Goal: Information Seeking & Learning: Find specific page/section

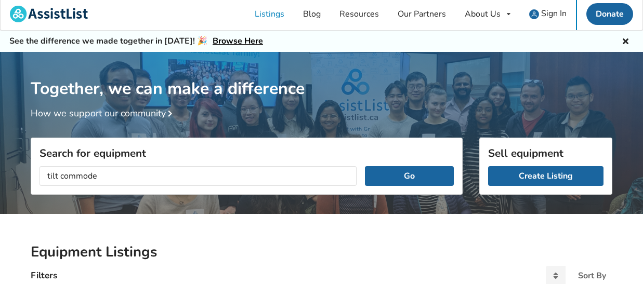
click at [365, 166] on button "Go" at bounding box center [409, 176] width 89 height 20
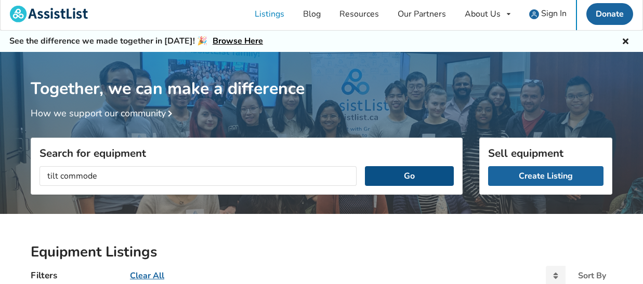
click at [409, 170] on button "Go" at bounding box center [409, 176] width 89 height 20
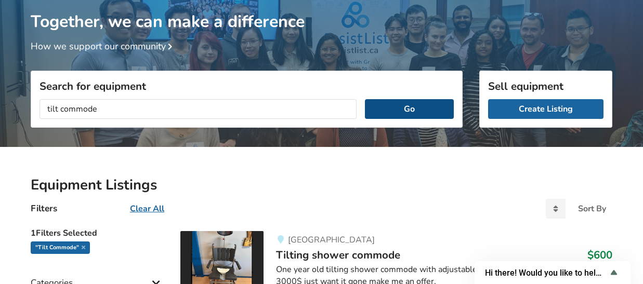
scroll to position [55, 0]
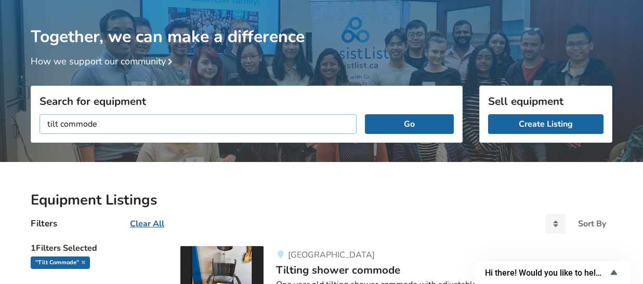
drag, startPoint x: 122, startPoint y: 124, endPoint x: 1, endPoint y: 118, distance: 121.2
click at [365, 114] on button "Go" at bounding box center [409, 124] width 89 height 20
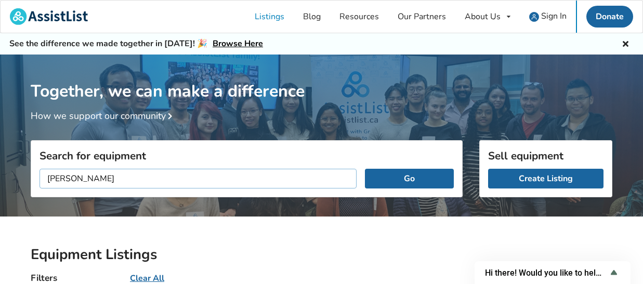
type input "[PERSON_NAME]"
click at [365, 169] on button "Go" at bounding box center [409, 179] width 89 height 20
click at [422, 175] on button "Go" at bounding box center [409, 179] width 89 height 20
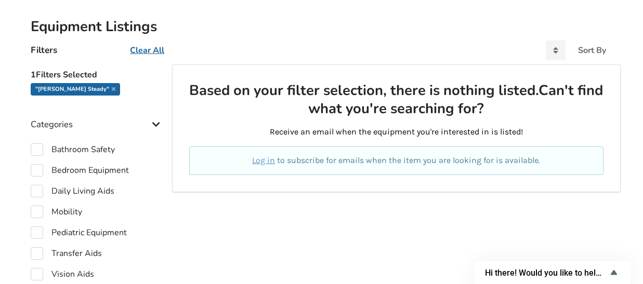
scroll to position [312, 0]
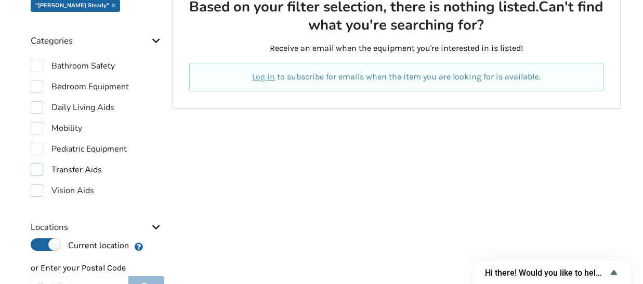
click at [35, 168] on label "Transfer Aids" at bounding box center [66, 170] width 71 height 12
checkbox input "true"
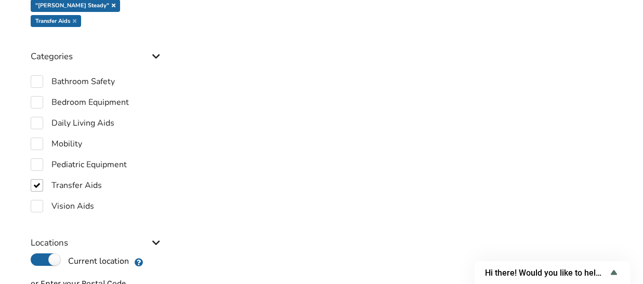
click at [112, 4] on icon at bounding box center [114, 5] width 4 height 5
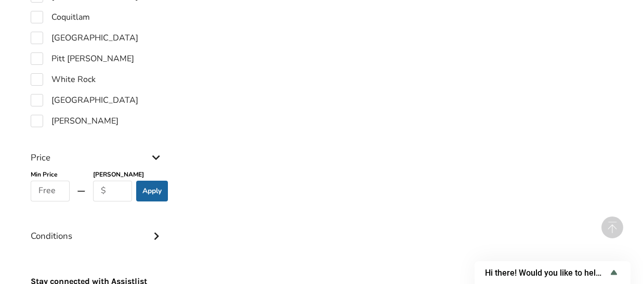
scroll to position [896, 0]
